Goal: Transaction & Acquisition: Book appointment/travel/reservation

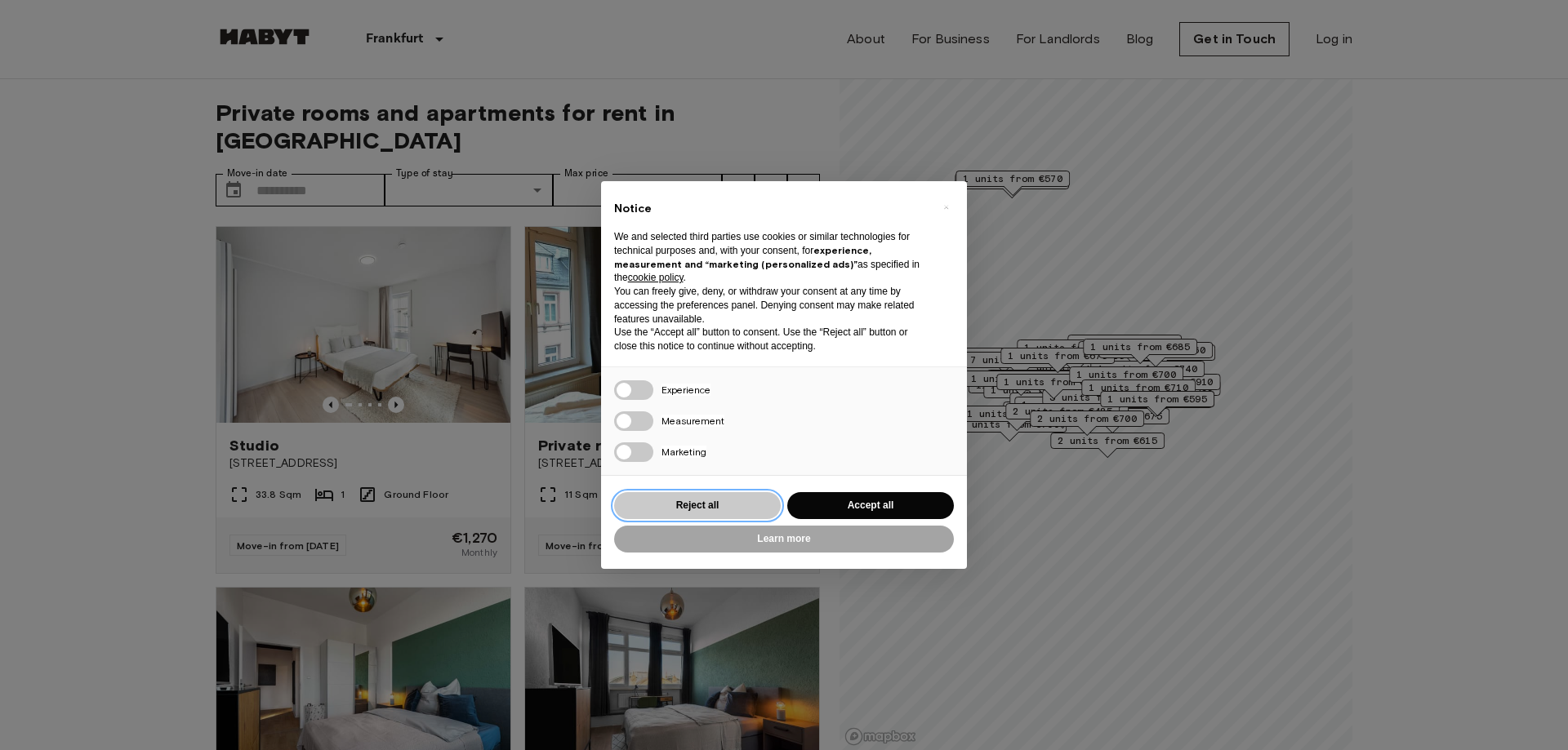
click at [711, 504] on button "Reject all" at bounding box center [697, 505] width 167 height 27
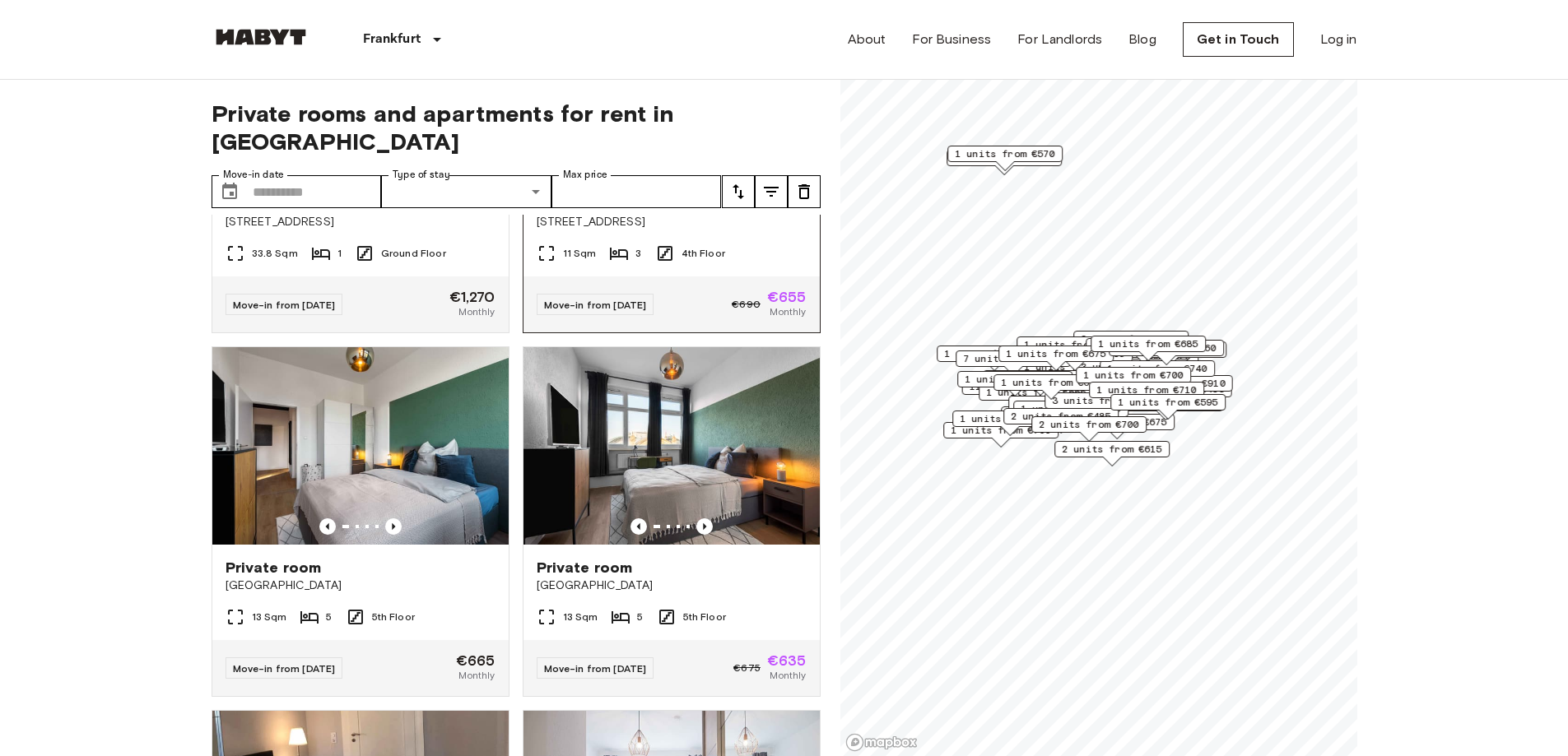
scroll to position [247, 0]
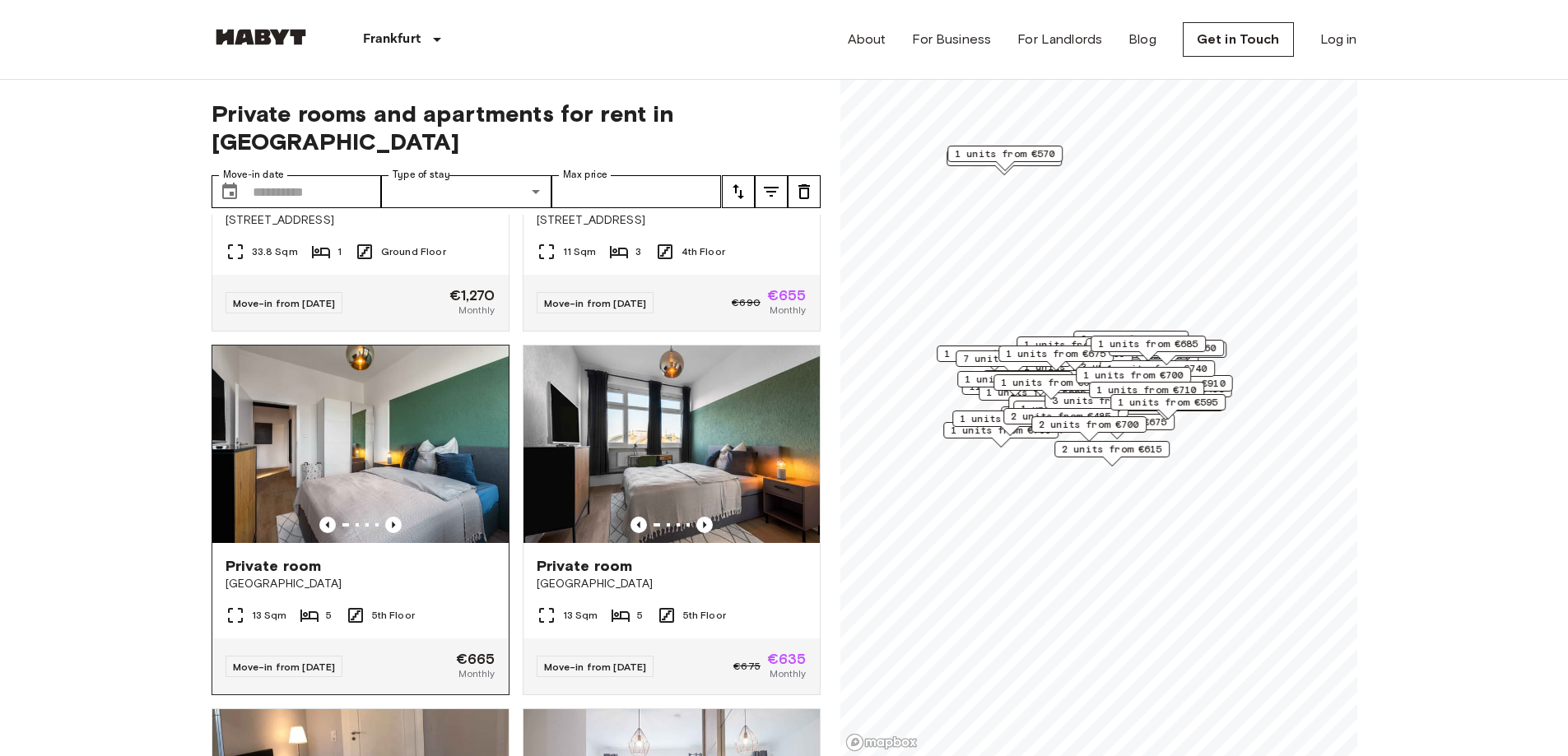
click at [277, 556] on span "Private room" at bounding box center [274, 566] width 97 height 20
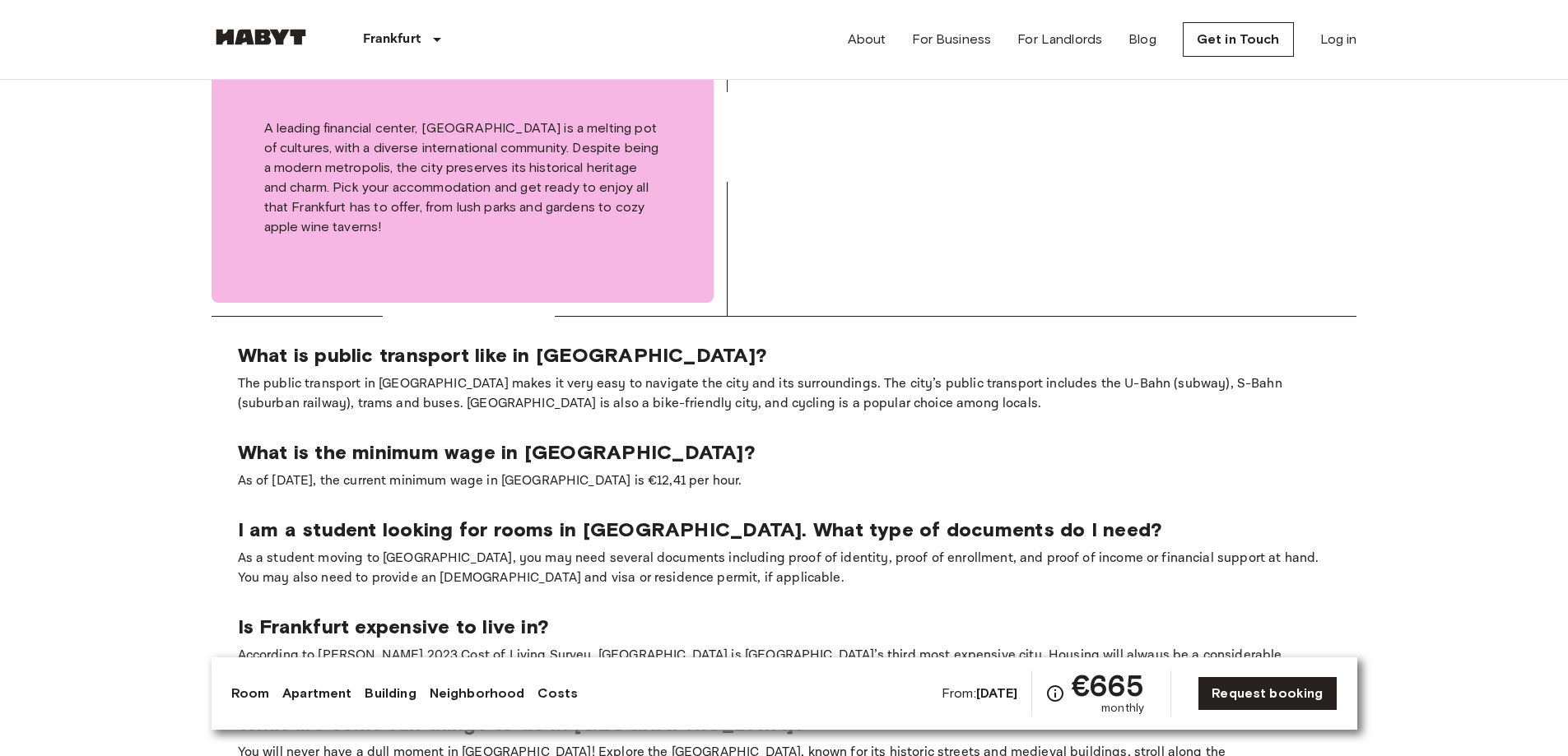
scroll to position [1911, 0]
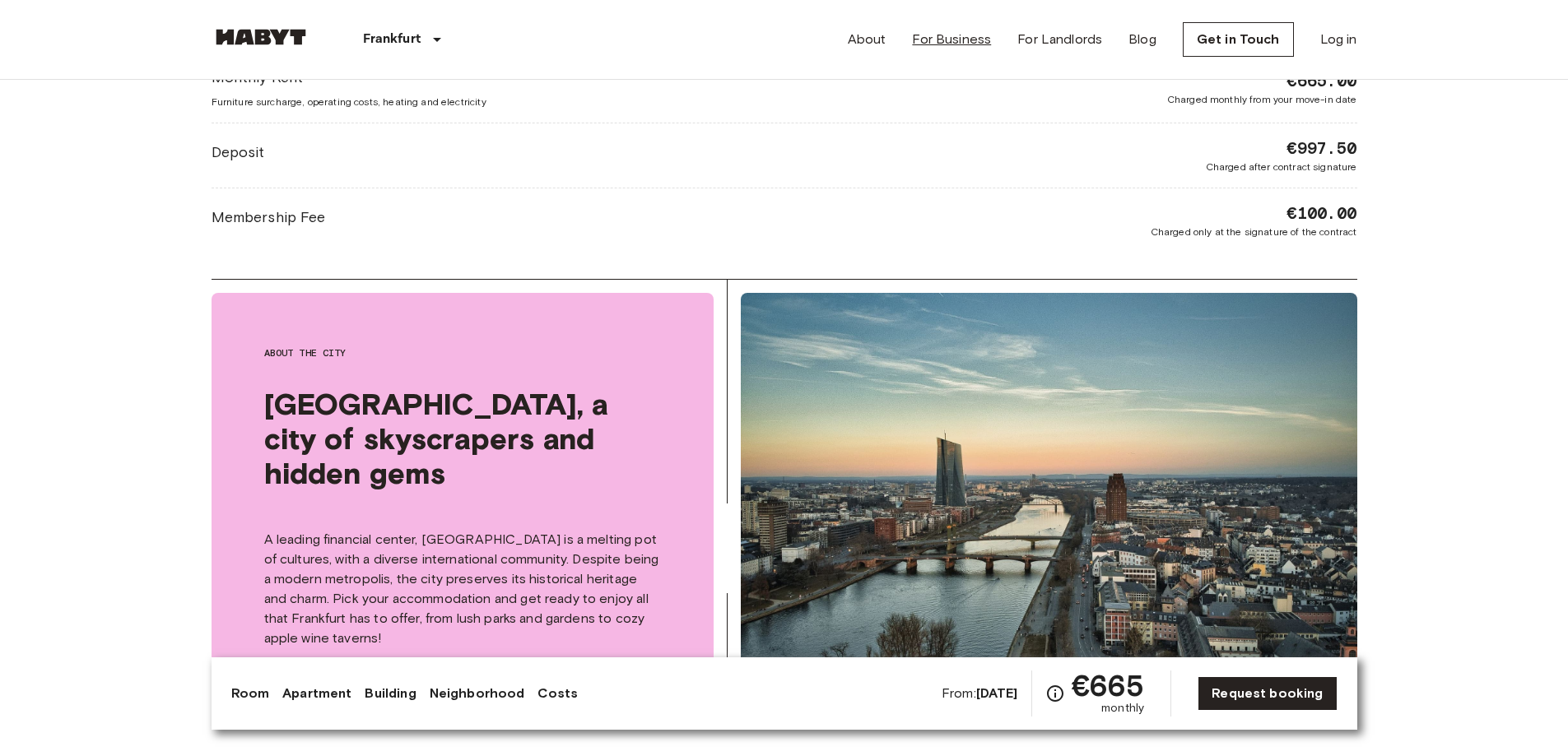
click at [941, 36] on link "For Business" at bounding box center [951, 39] width 79 height 20
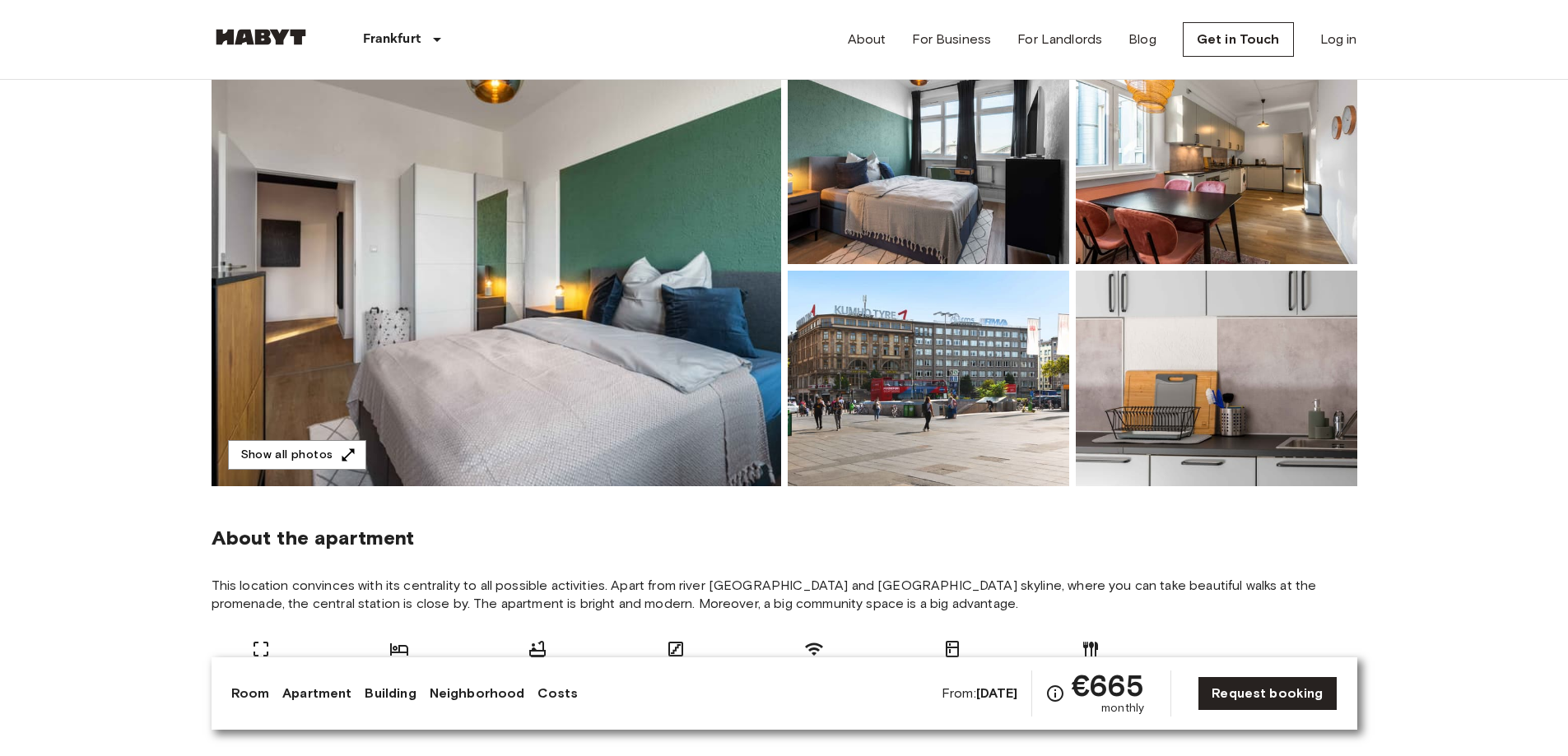
scroll to position [512, 0]
